Goal: Transaction & Acquisition: Purchase product/service

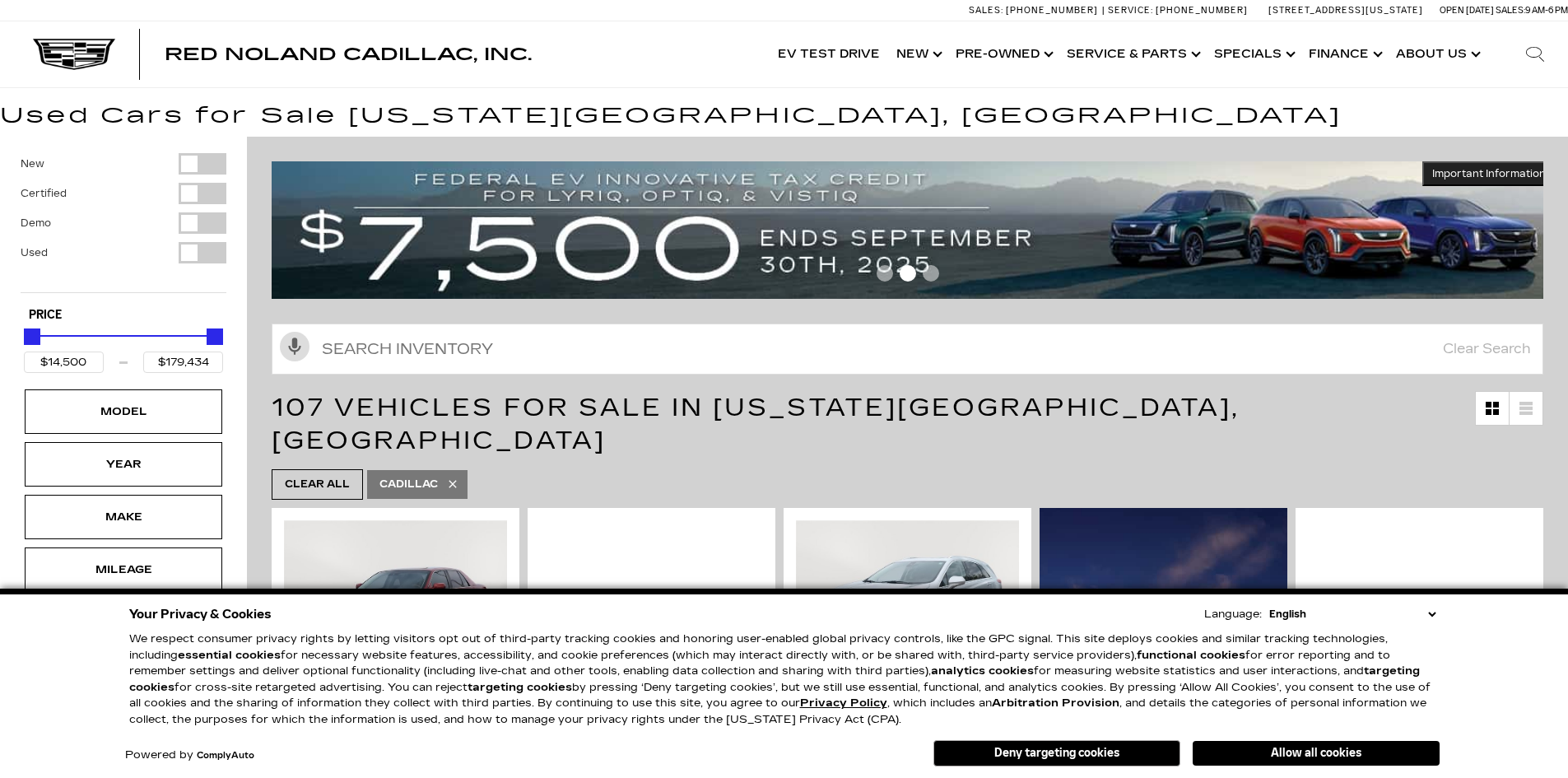
click at [1325, 424] on div "107 Vehicles for Sale in [US_STATE][GEOGRAPHIC_DATA], [GEOGRAPHIC_DATA]" at bounding box center [907, 424] width 1321 height 82
click at [1226, 756] on button "Allow all cookies" at bounding box center [1315, 752] width 247 height 25
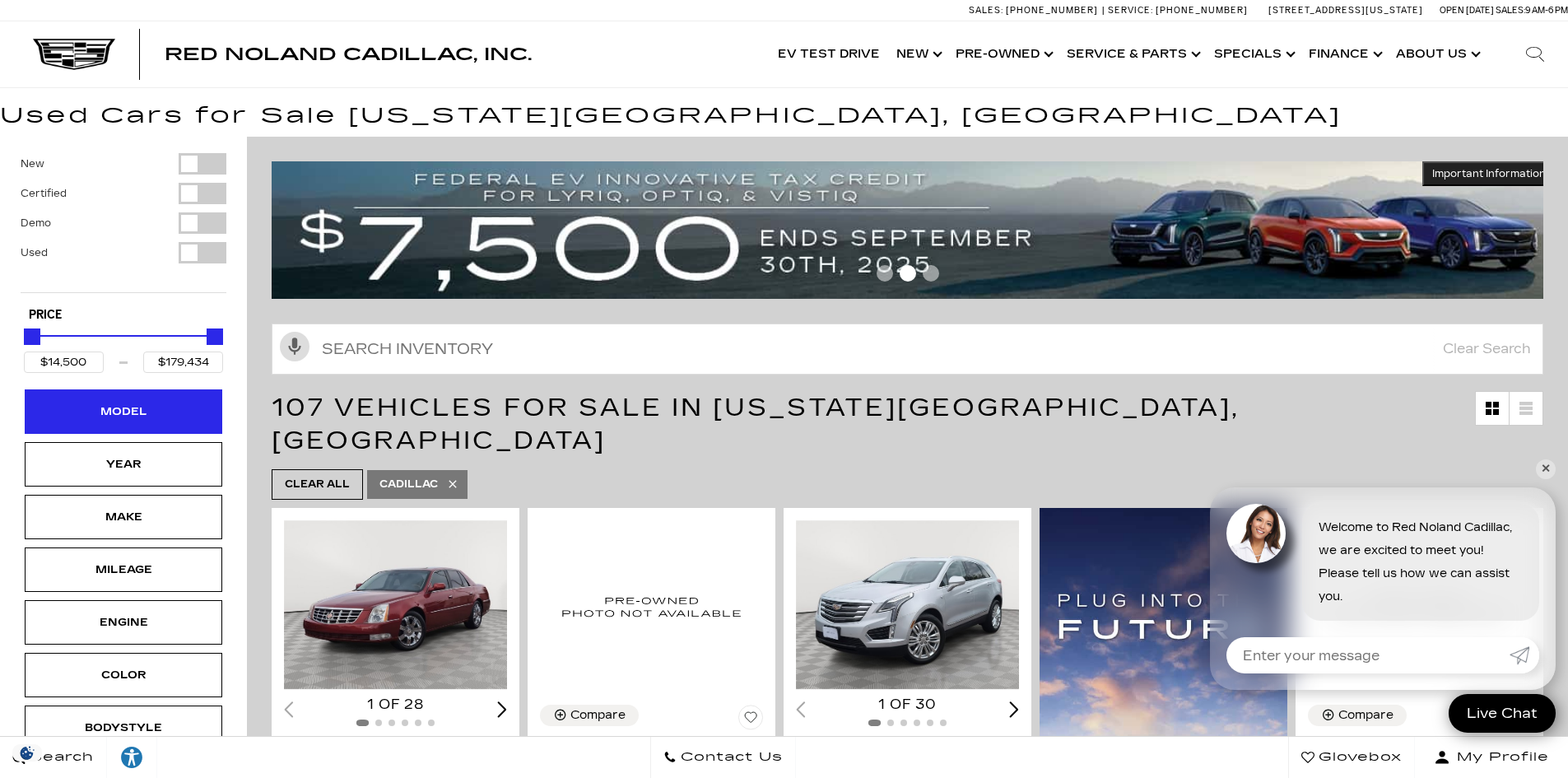
click at [165, 420] on div "Model" at bounding box center [123, 411] width 198 height 44
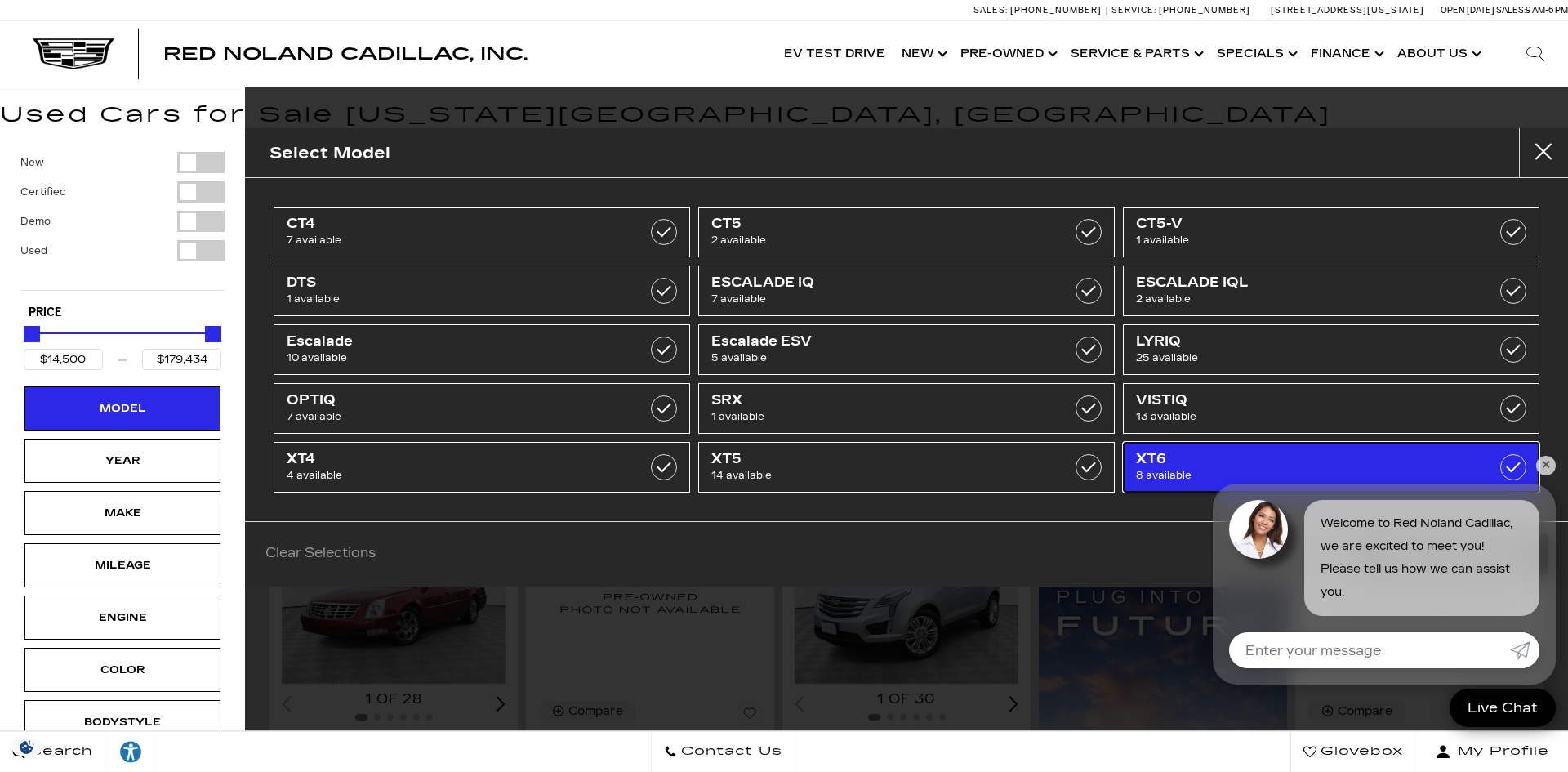
click at [1170, 467] on span "8 available" at bounding box center [1302, 475] width 331 height 16
type input "$58,934"
type input "$76,249"
checkbox input "true"
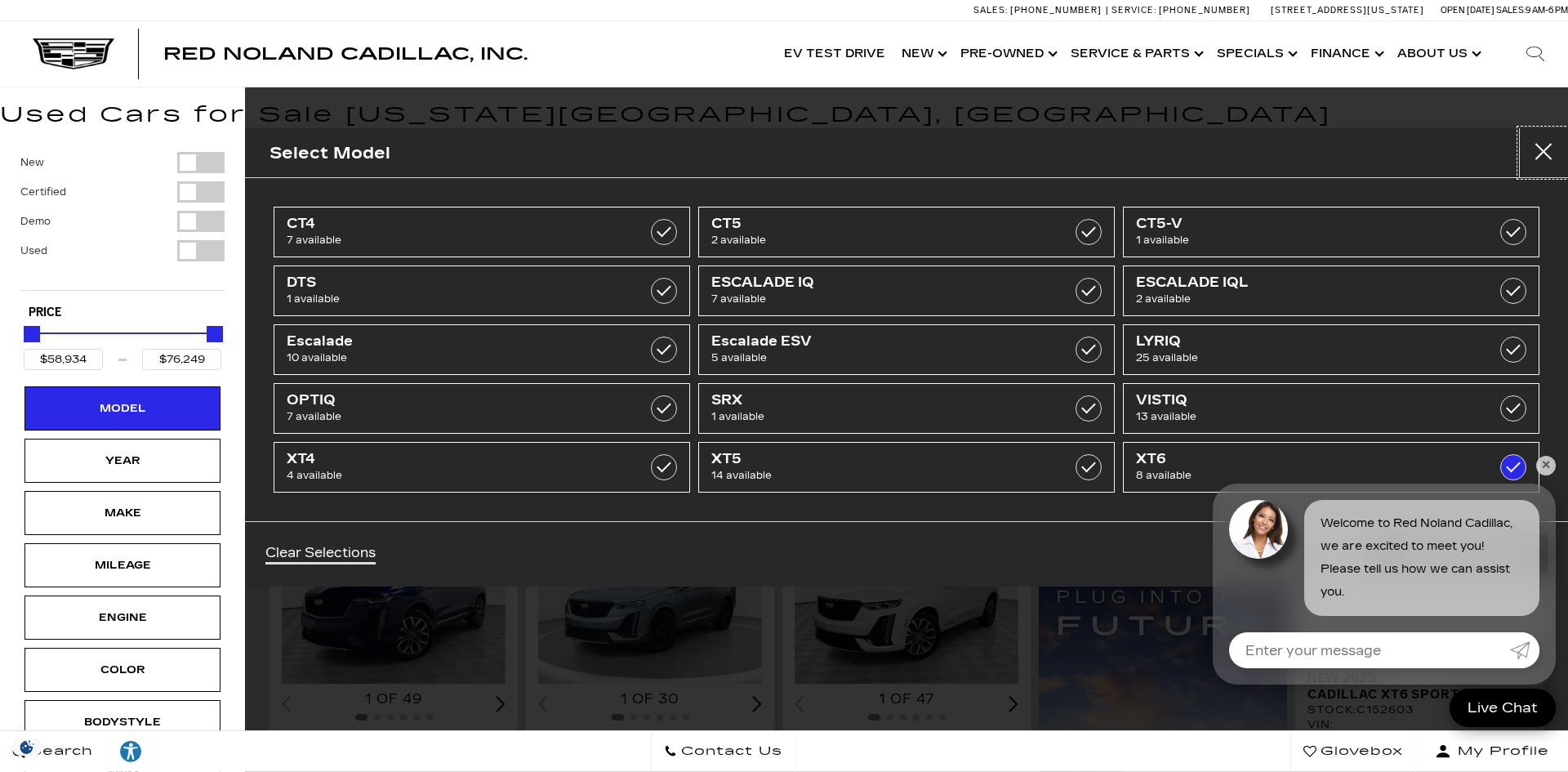
click at [1550, 159] on button "Close" at bounding box center [1544, 153] width 49 height 49
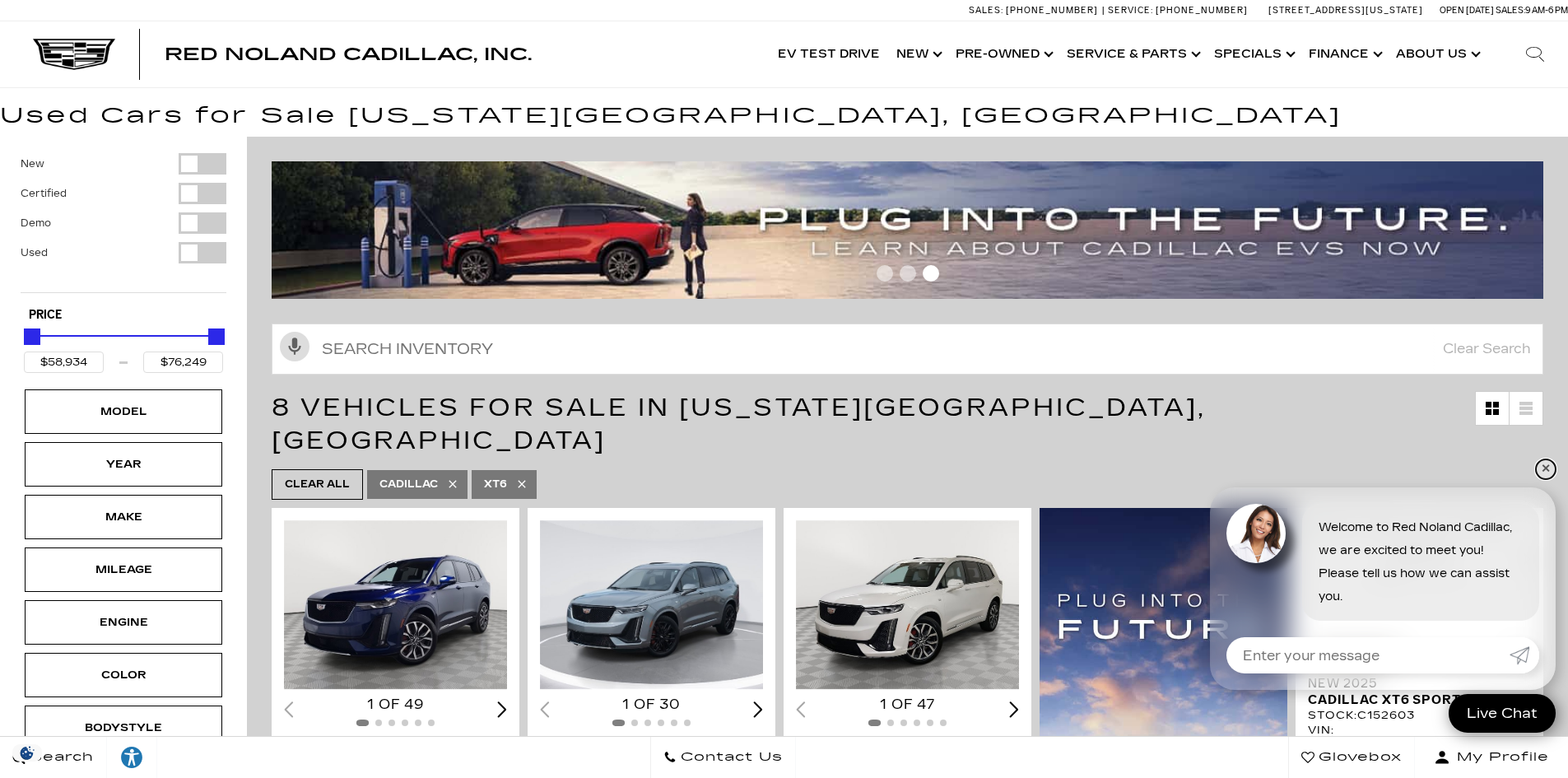
click at [1545, 467] on link "✕" at bounding box center [1545, 469] width 20 height 20
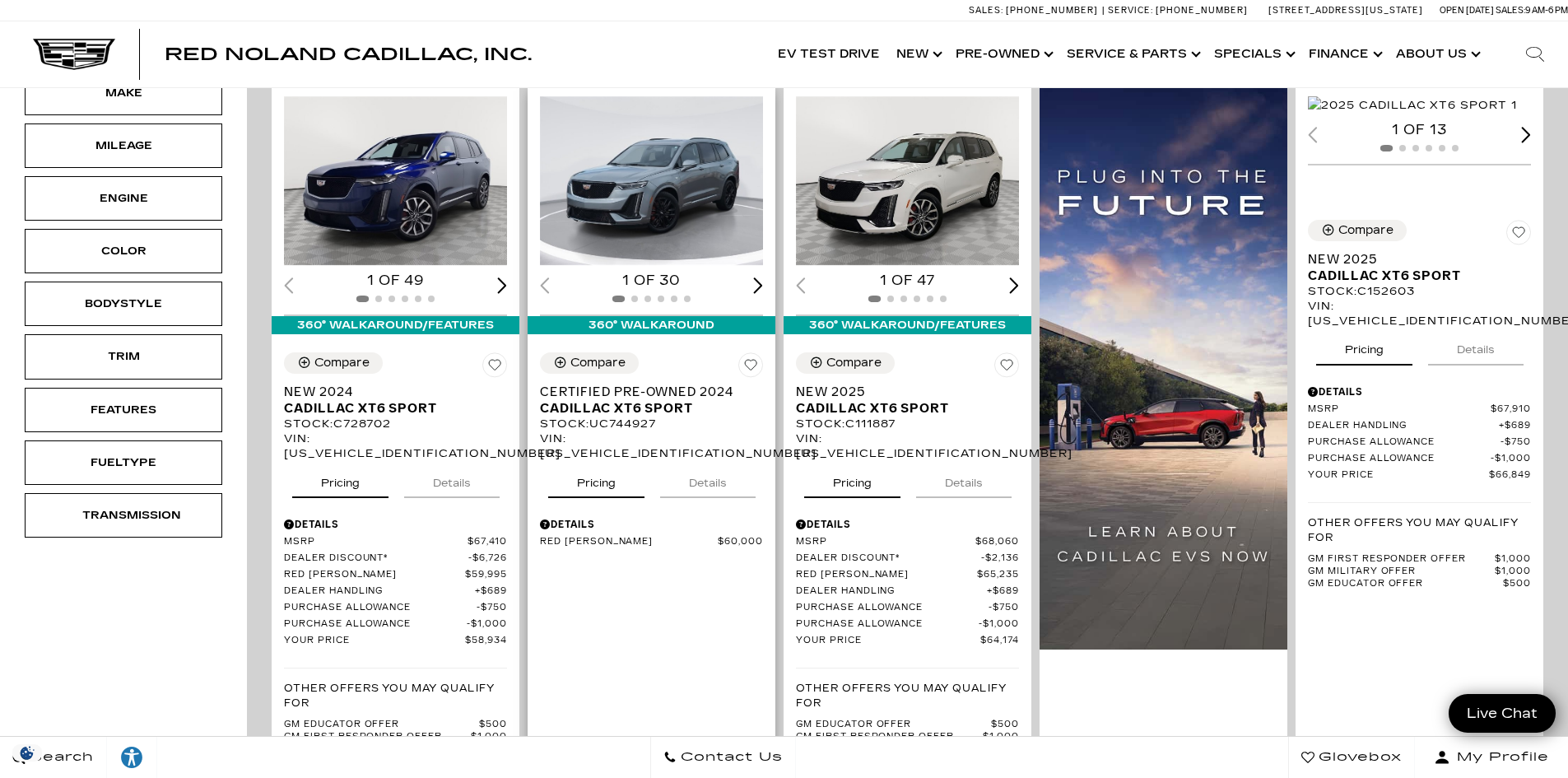
scroll to position [329, 0]
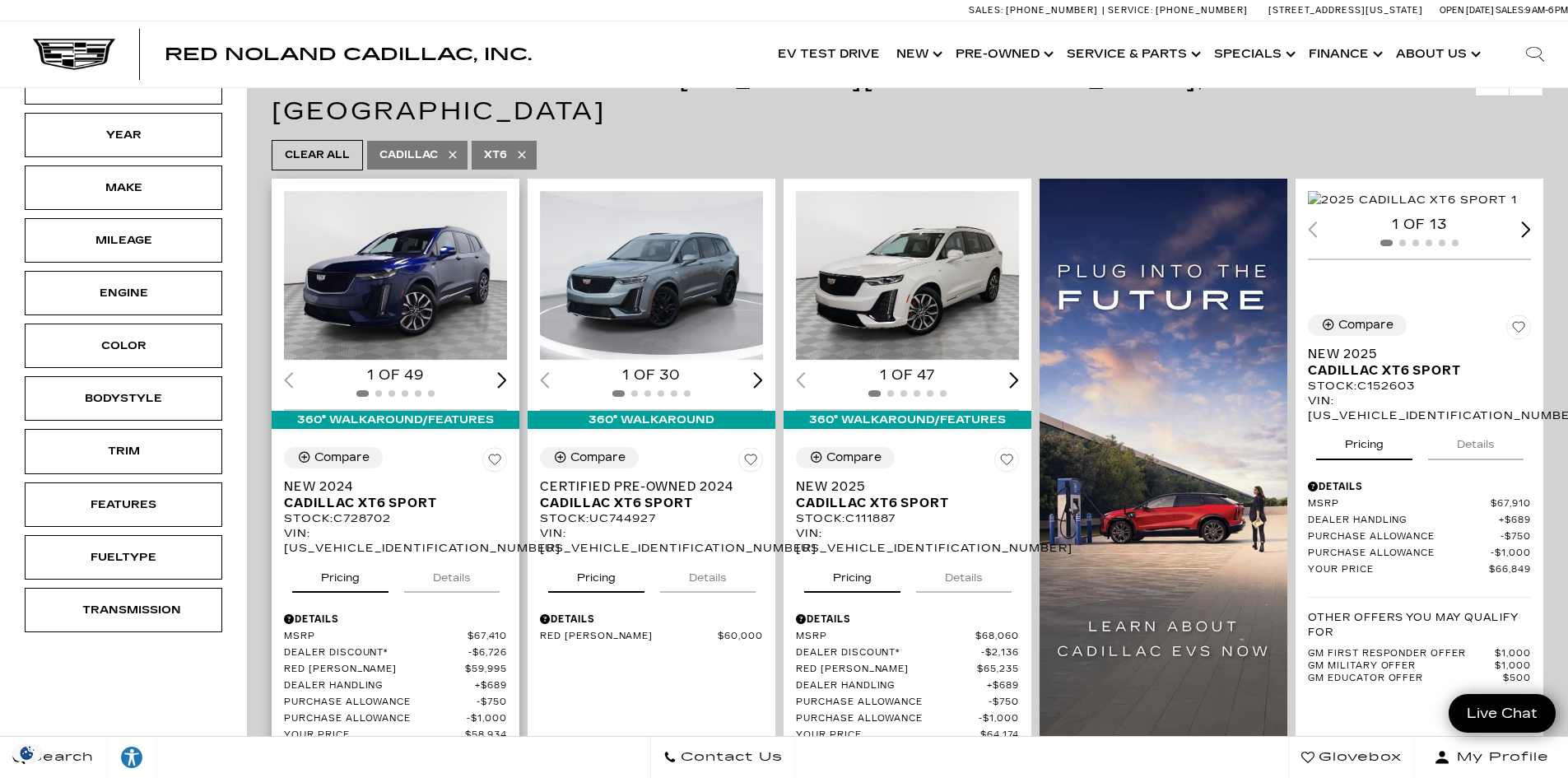
click at [506, 372] on div "Next slide" at bounding box center [502, 379] width 9 height 16
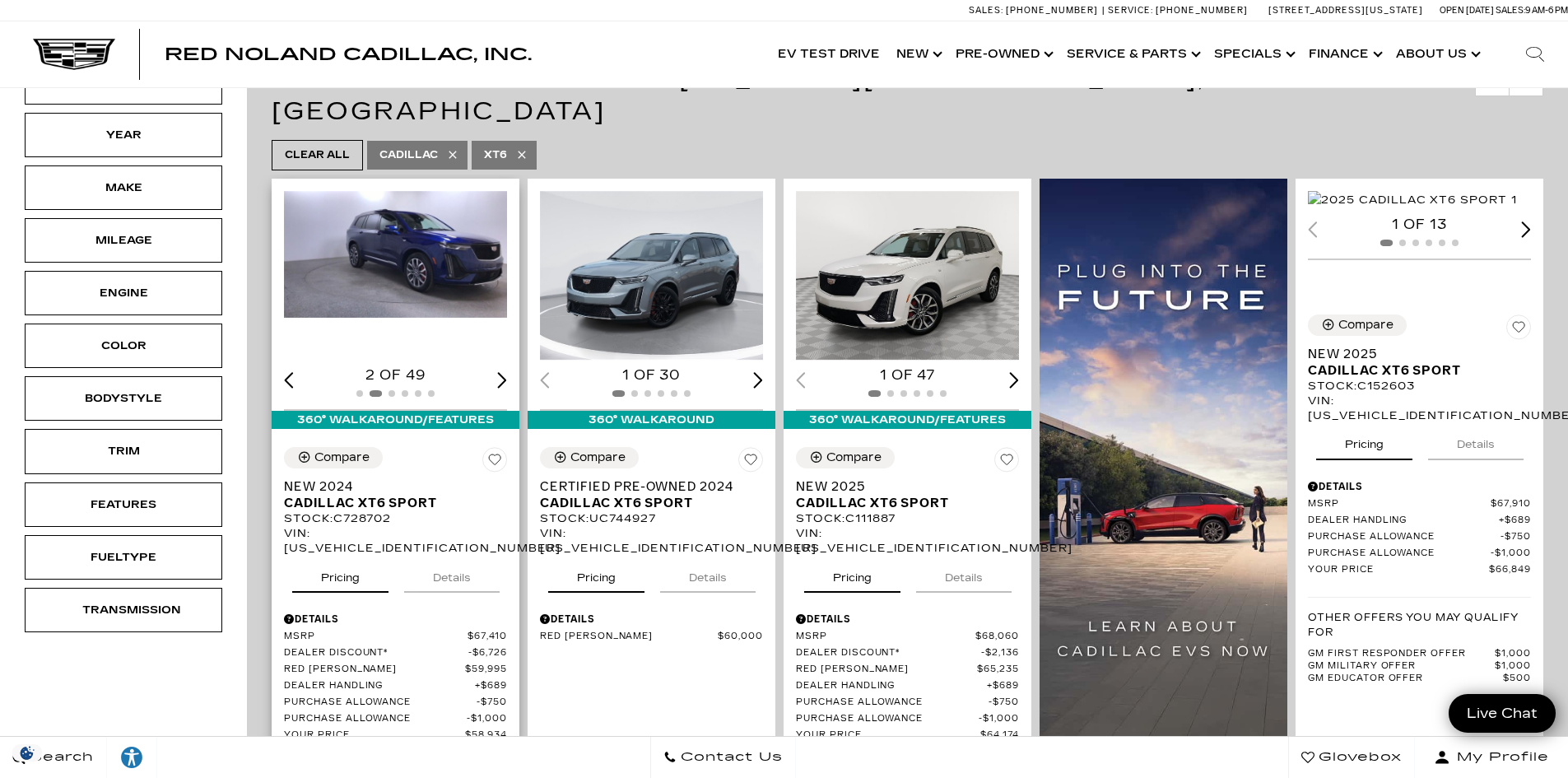
click at [506, 372] on div "Next slide" at bounding box center [502, 379] width 9 height 16
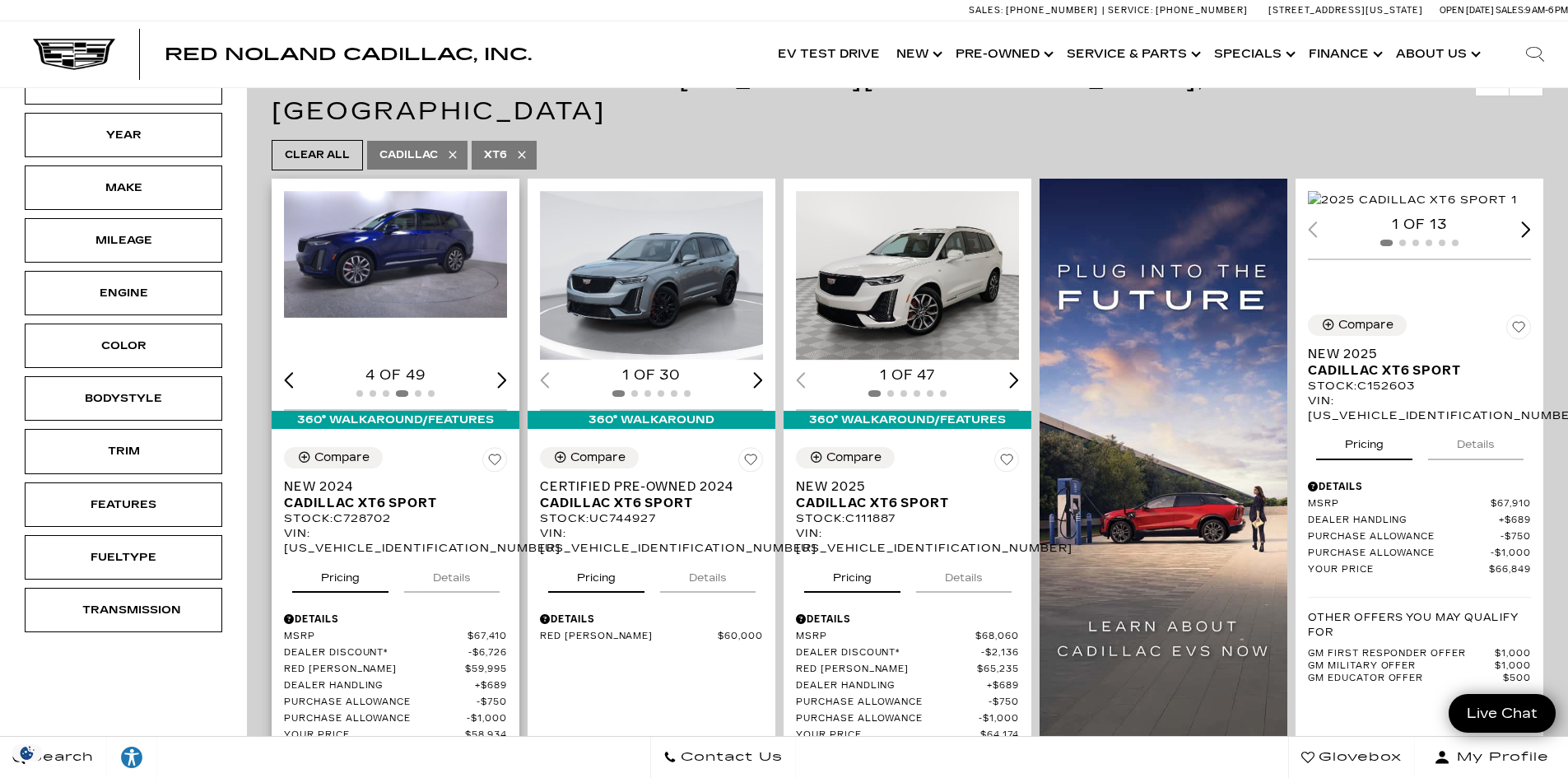
click at [506, 372] on div "Next slide" at bounding box center [502, 379] width 9 height 16
